Goal: Information Seeking & Learning: Understand process/instructions

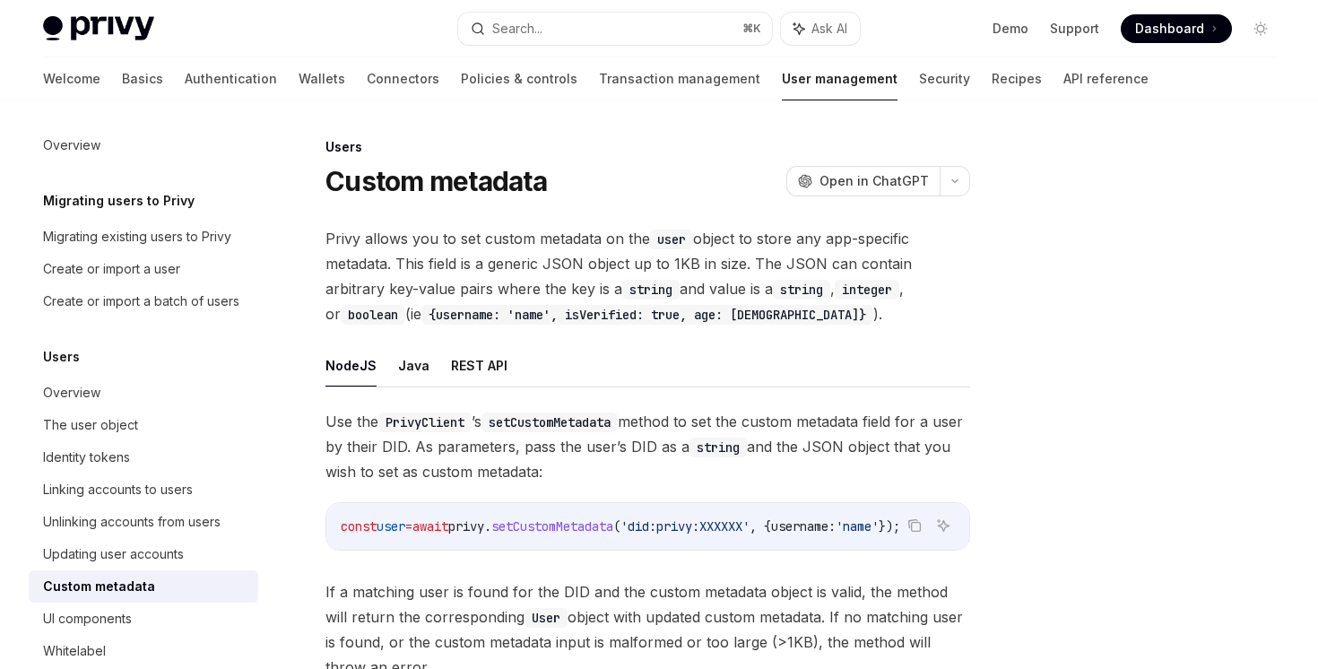
click at [535, 519] on span "setCustomMetadata" at bounding box center [552, 526] width 122 height 16
copy span "setCustomMetadata"
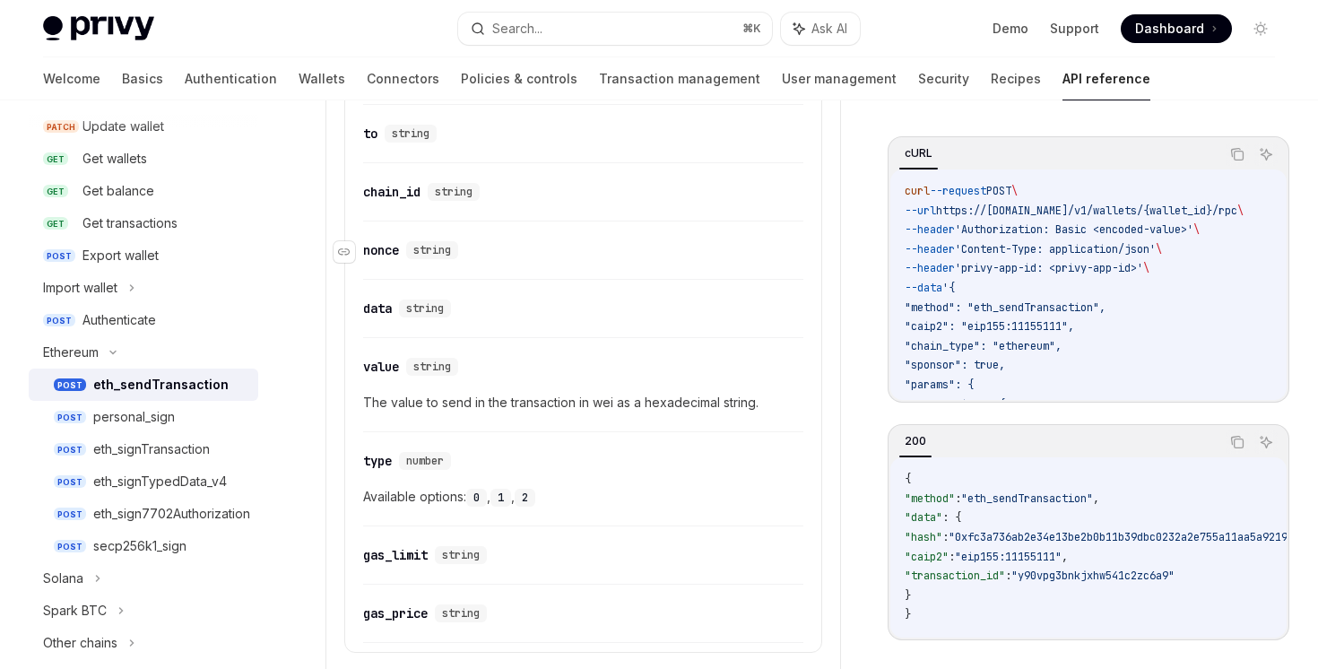
scroll to position [1431, 0]
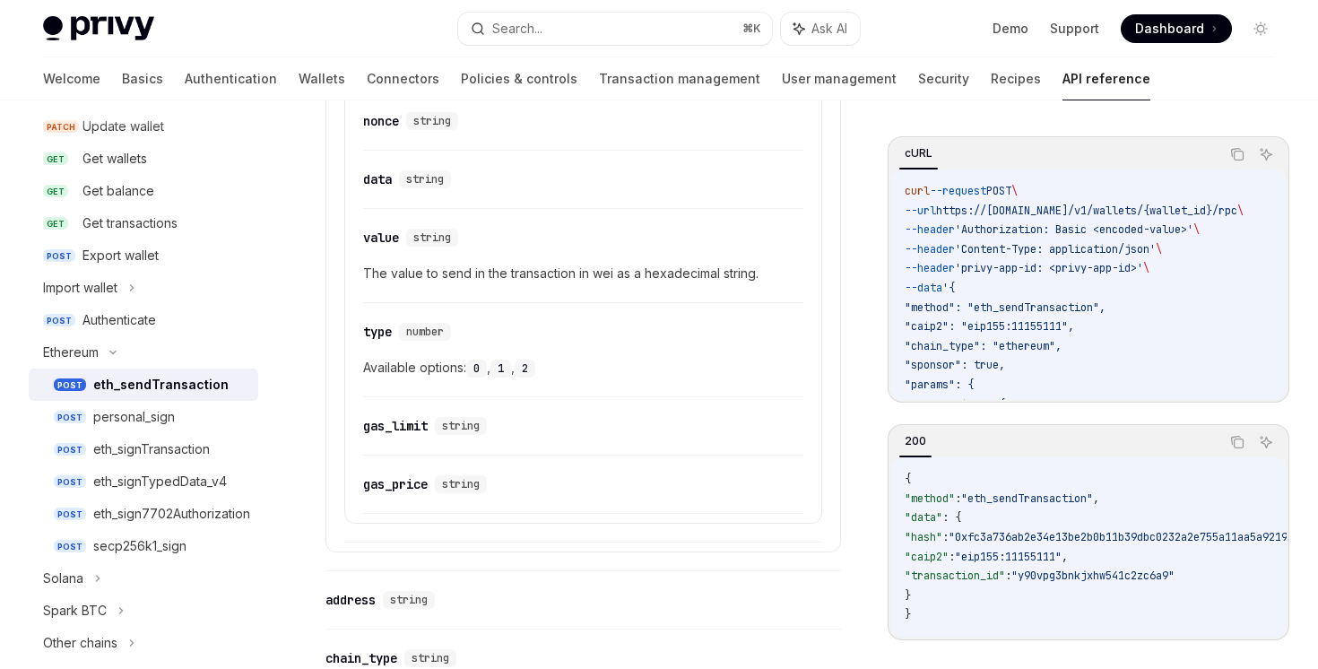
scroll to position [1522, 0]
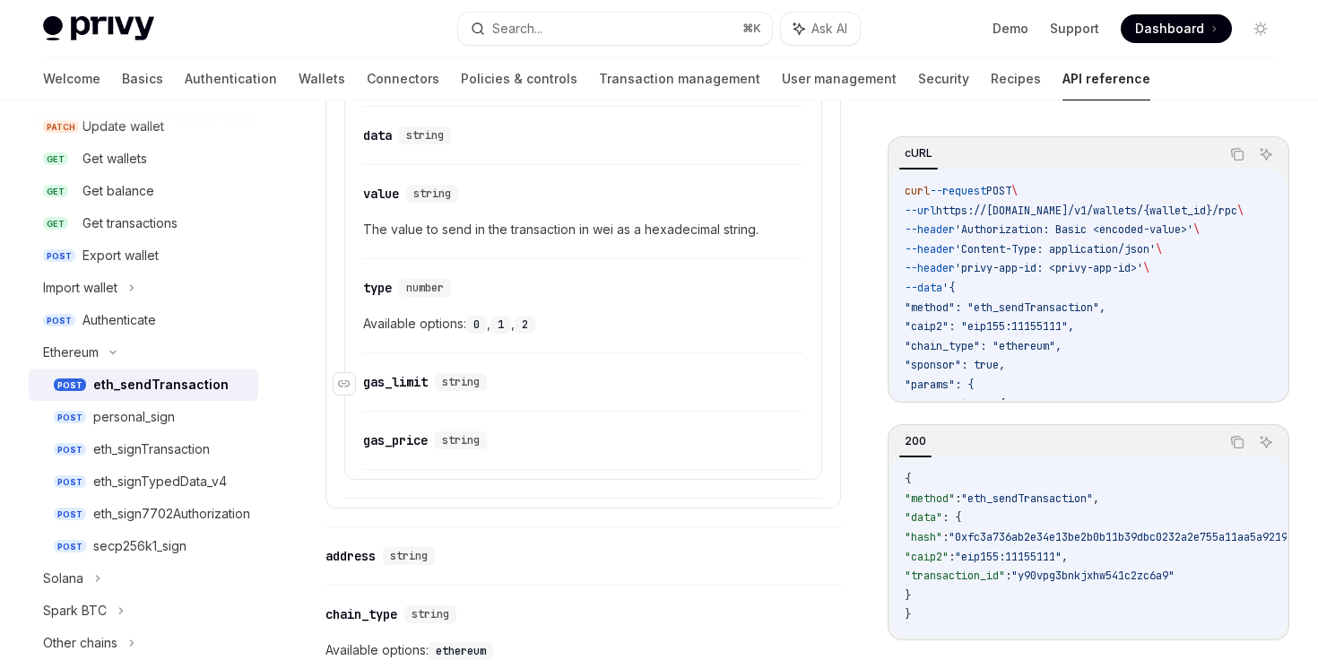
click at [373, 391] on div "gas_limit" at bounding box center [395, 382] width 65 height 18
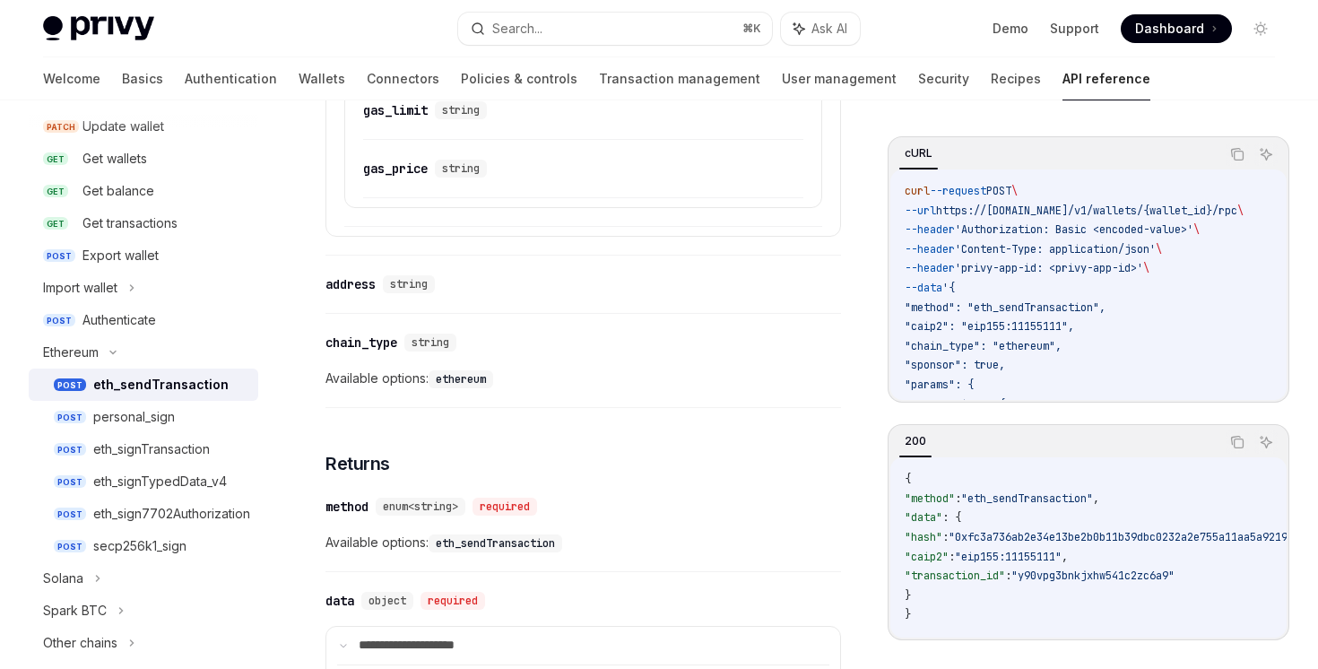
scroll to position [1800, 0]
